Goal: Information Seeking & Learning: Learn about a topic

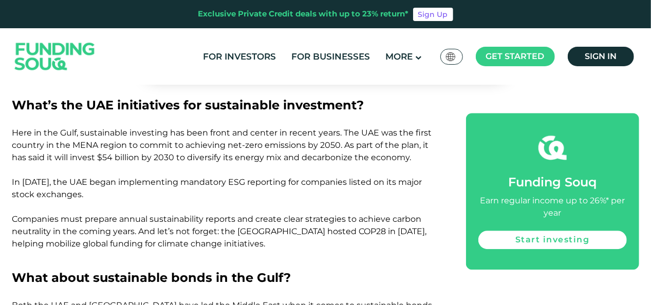
scroll to position [1233, 0]
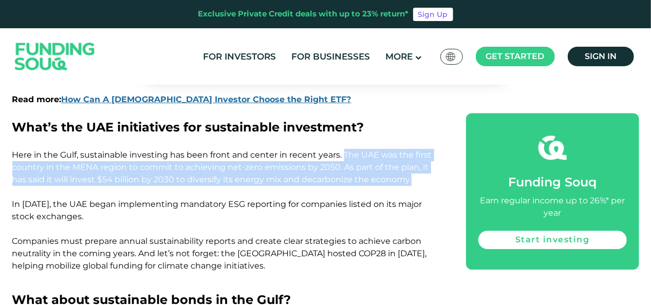
drag, startPoint x: 343, startPoint y: 155, endPoint x: 417, endPoint y: 178, distance: 77.5
click at [417, 178] on p "Here in the Gulf, sustainable investing has been front and center in recent yea…" at bounding box center [227, 167] width 431 height 37
drag, startPoint x: 417, startPoint y: 178, endPoint x: 362, endPoint y: 168, distance: 55.9
copy span "The UAE was the first country in the [GEOGRAPHIC_DATA] region to commit to achi…"
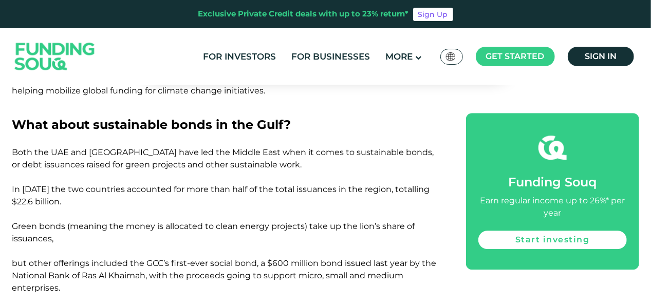
scroll to position [1388, 0]
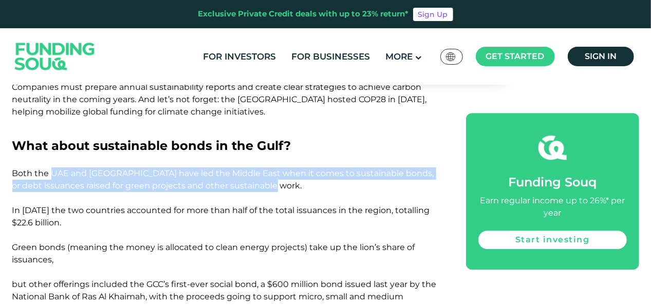
drag, startPoint x: 51, startPoint y: 173, endPoint x: 267, endPoint y: 187, distance: 216.3
click at [267, 187] on span "Both the UAE and [GEOGRAPHIC_DATA] have led the Middle East when it comes to su…" at bounding box center [224, 241] width 425 height 145
drag, startPoint x: 267, startPoint y: 187, endPoint x: 238, endPoint y: 184, distance: 28.9
copy span "UAE and [GEOGRAPHIC_DATA] have led the [GEOGRAPHIC_DATA] when it comes to susta…"
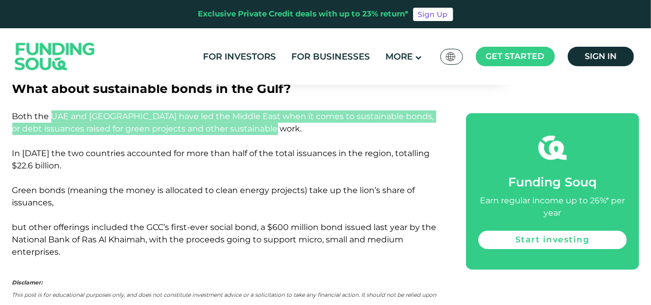
scroll to position [1439, 0]
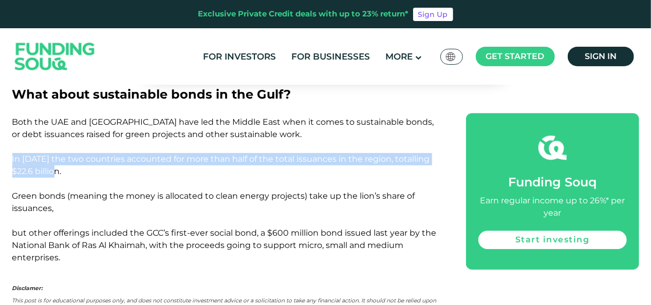
drag, startPoint x: 11, startPoint y: 157, endPoint x: 65, endPoint y: 173, distance: 55.8
drag, startPoint x: 65, startPoint y: 173, endPoint x: 41, endPoint y: 164, distance: 25.9
copy span "In [DATE] the two countries accounted for more than half of the total issuances…"
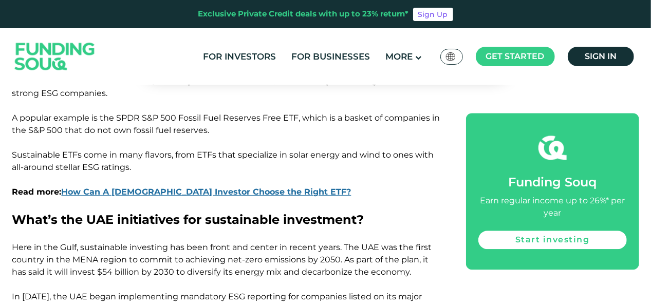
scroll to position [1233, 0]
